Goal: Find contact information: Find contact information

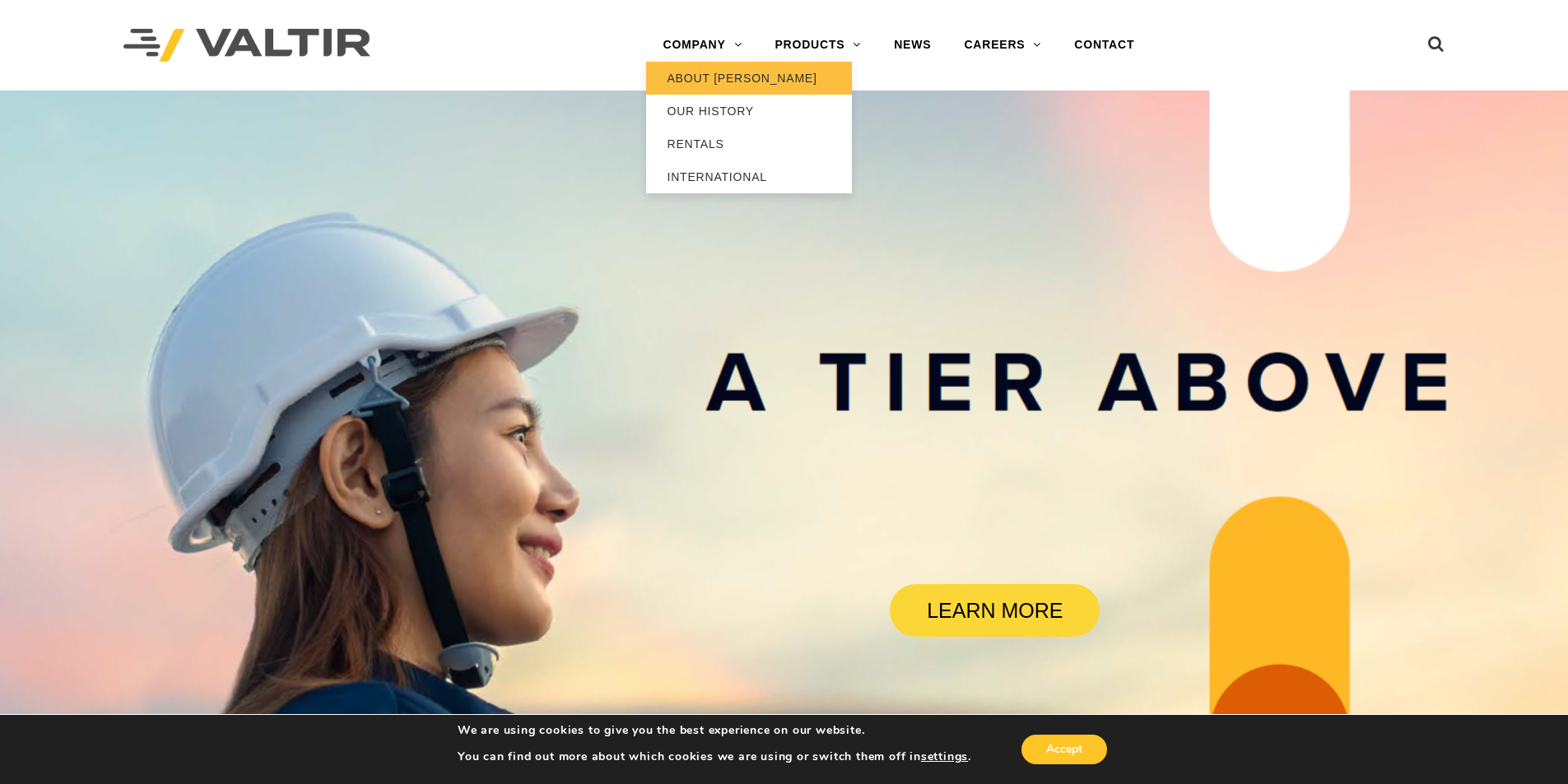
click at [694, 70] on link "ABOUT [PERSON_NAME]" at bounding box center [750, 78] width 206 height 33
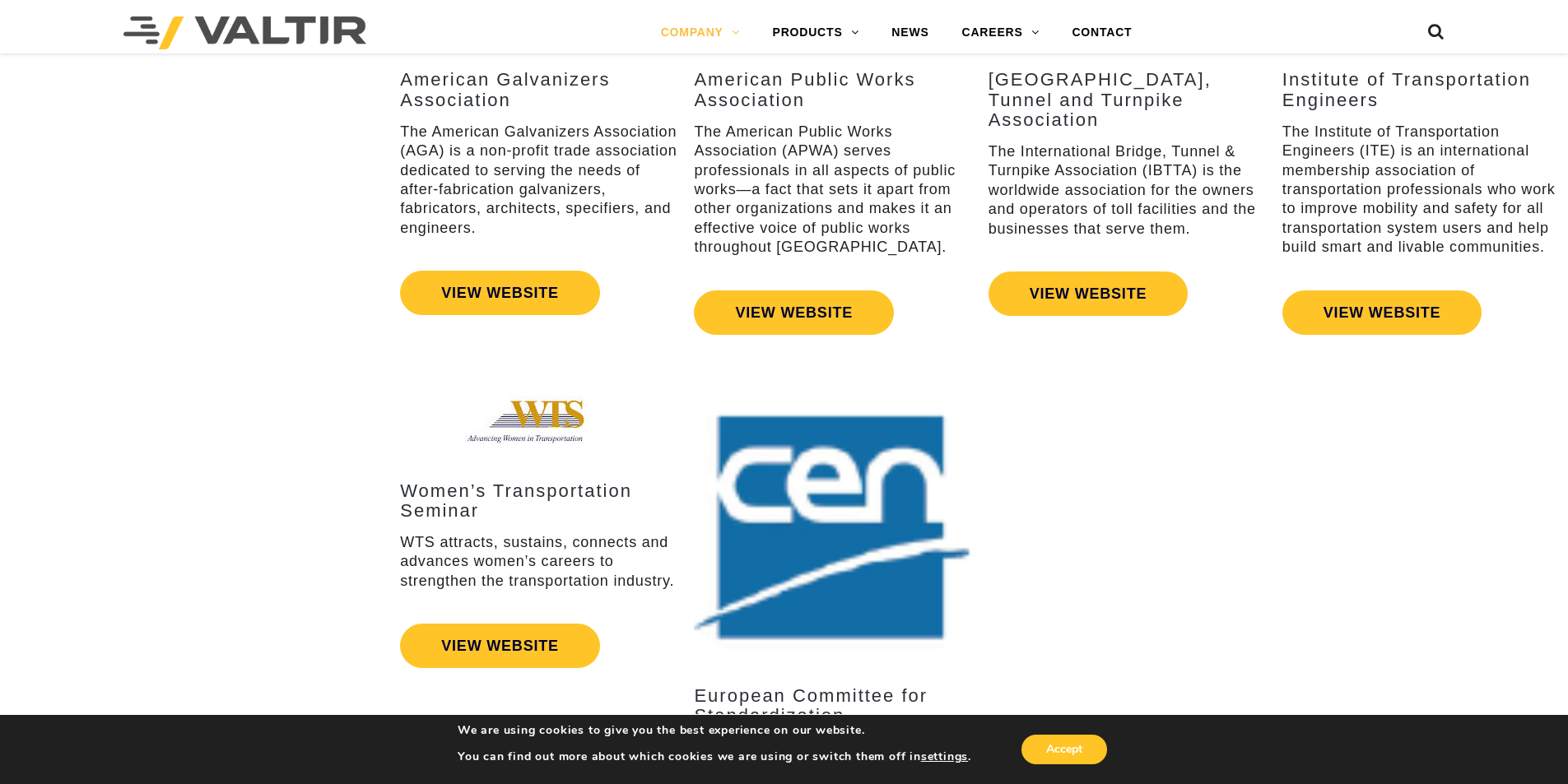
scroll to position [3610, 0]
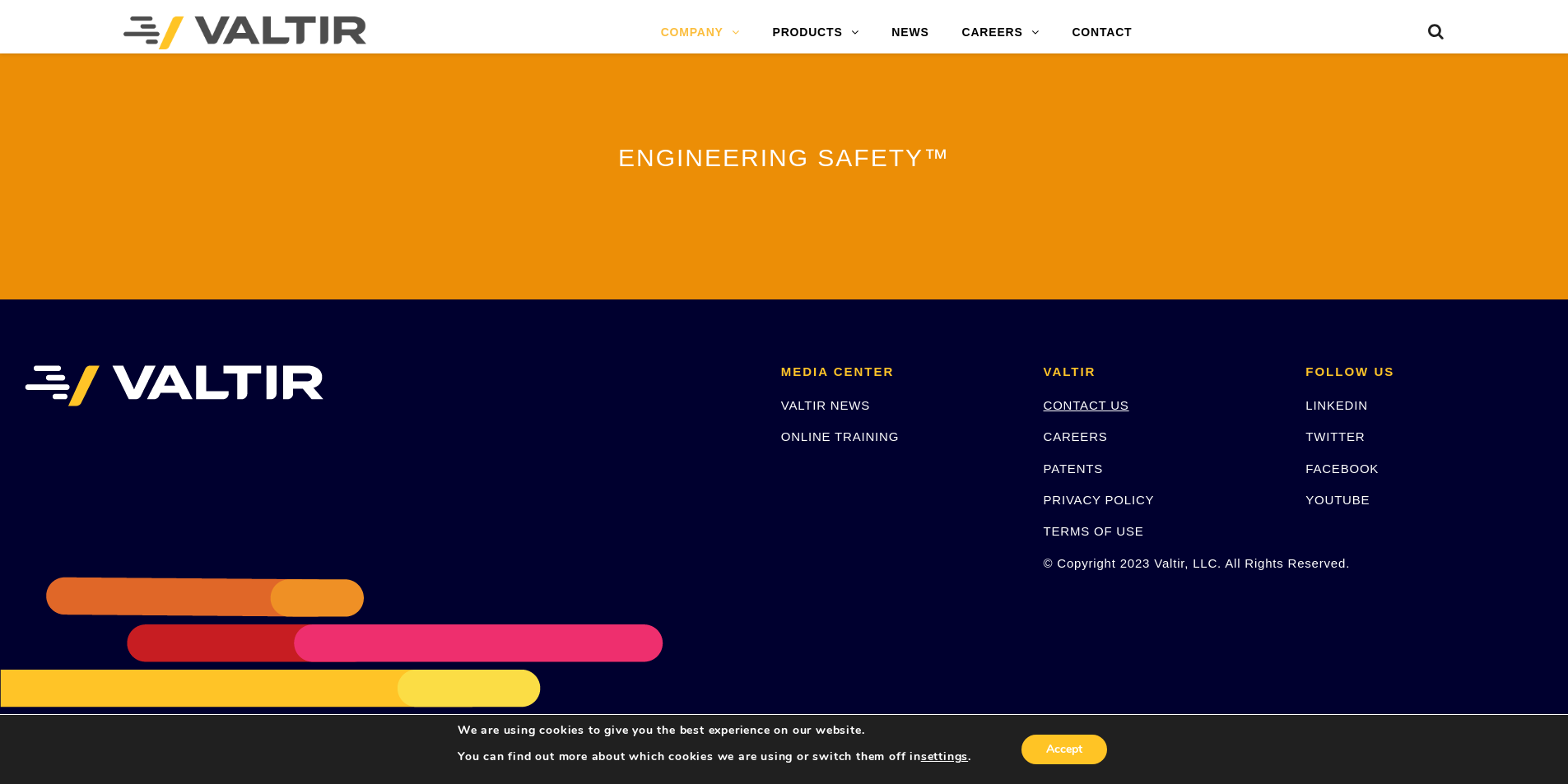
click at [1081, 398] on link "CONTACT US" at bounding box center [1086, 405] width 85 height 14
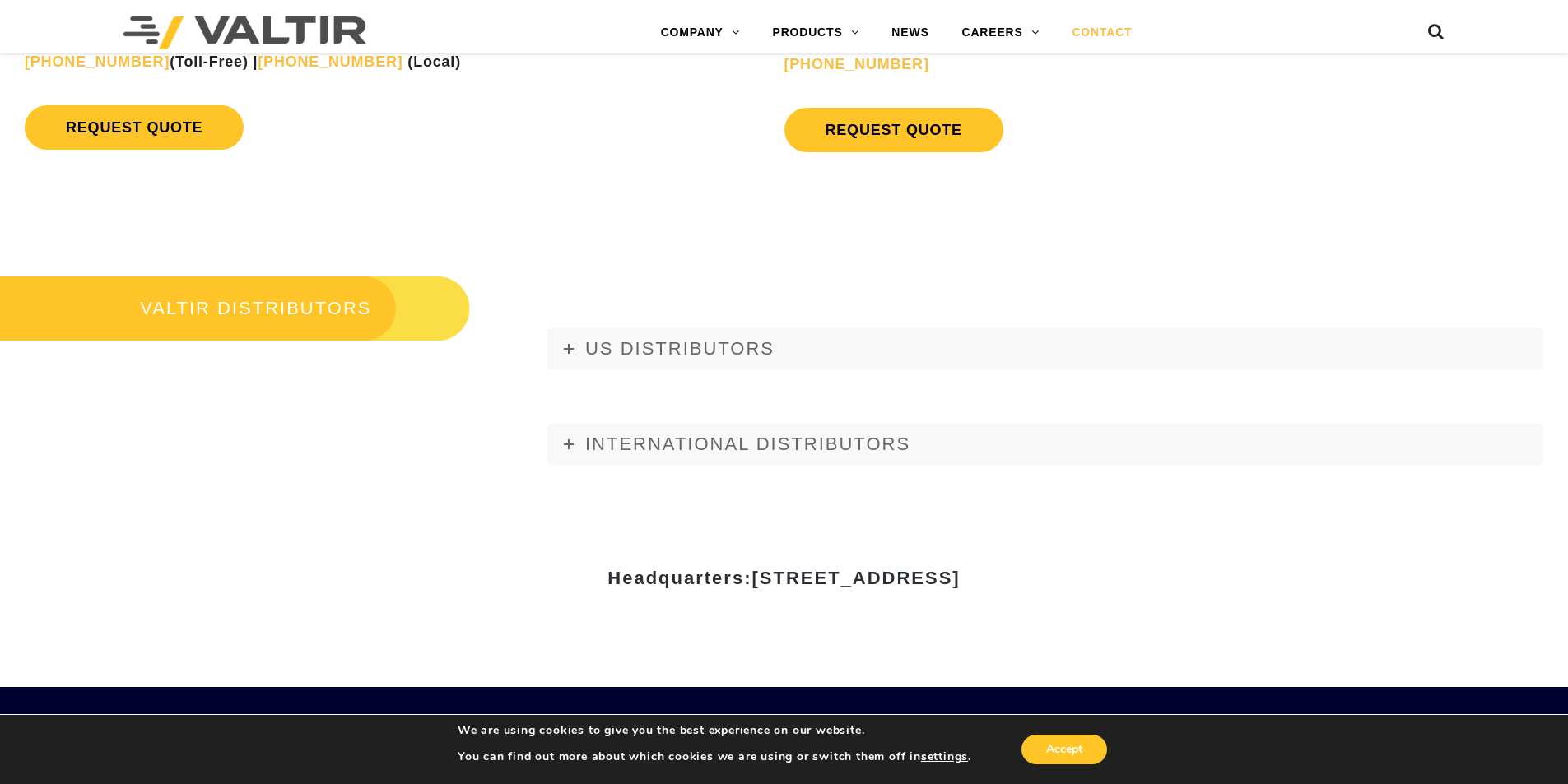
scroll to position [1846, 0]
